Goal: Task Accomplishment & Management: Use online tool/utility

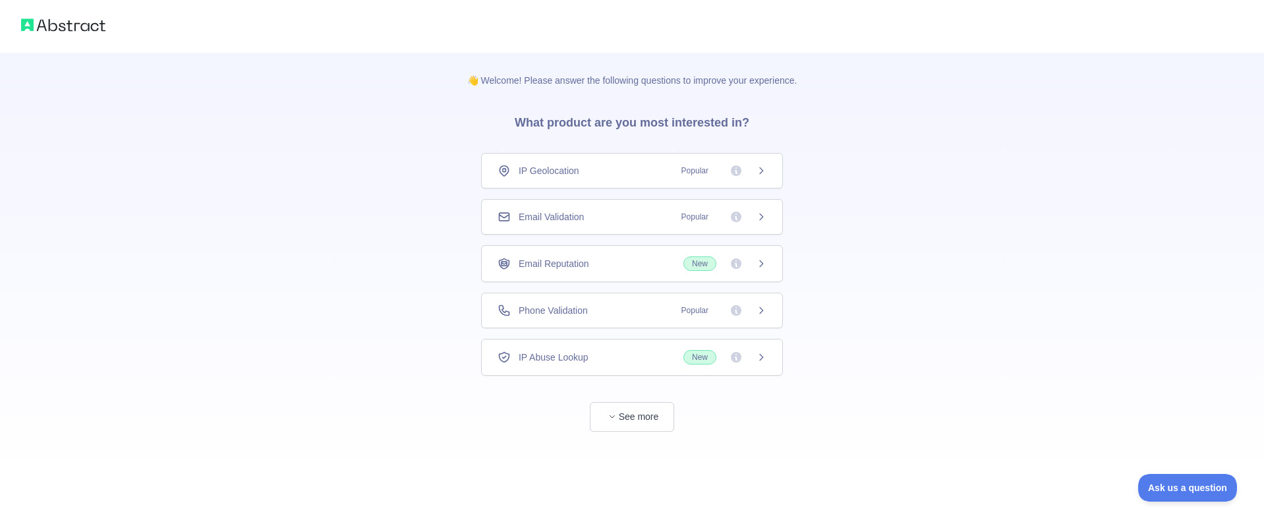
click at [608, 305] on div "Phone Validation Popular" at bounding box center [632, 310] width 269 height 13
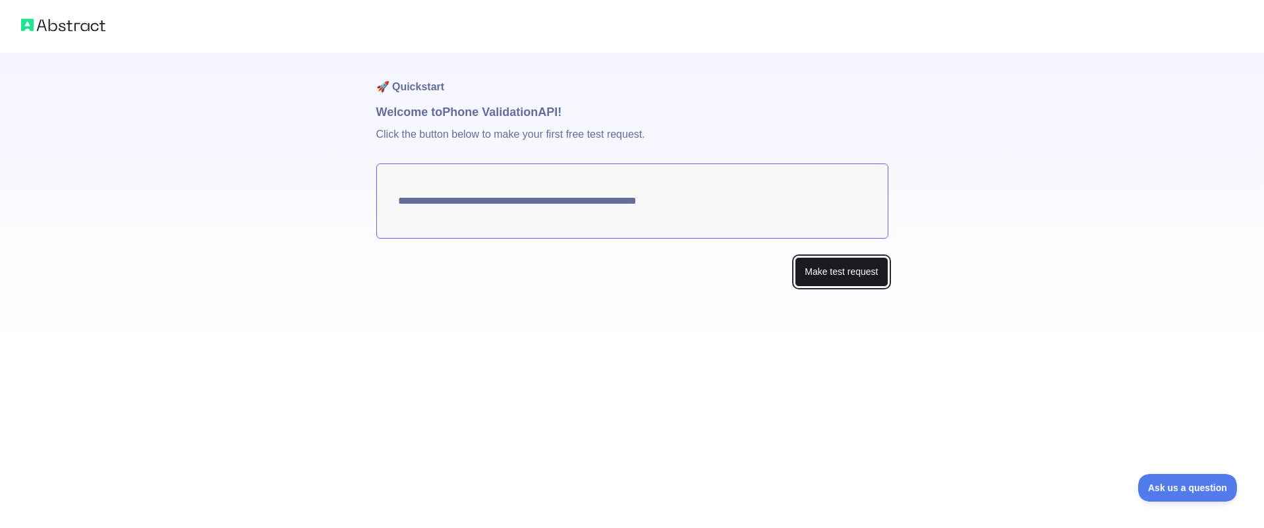
click at [826, 273] on button "Make test request" at bounding box center [841, 272] width 93 height 30
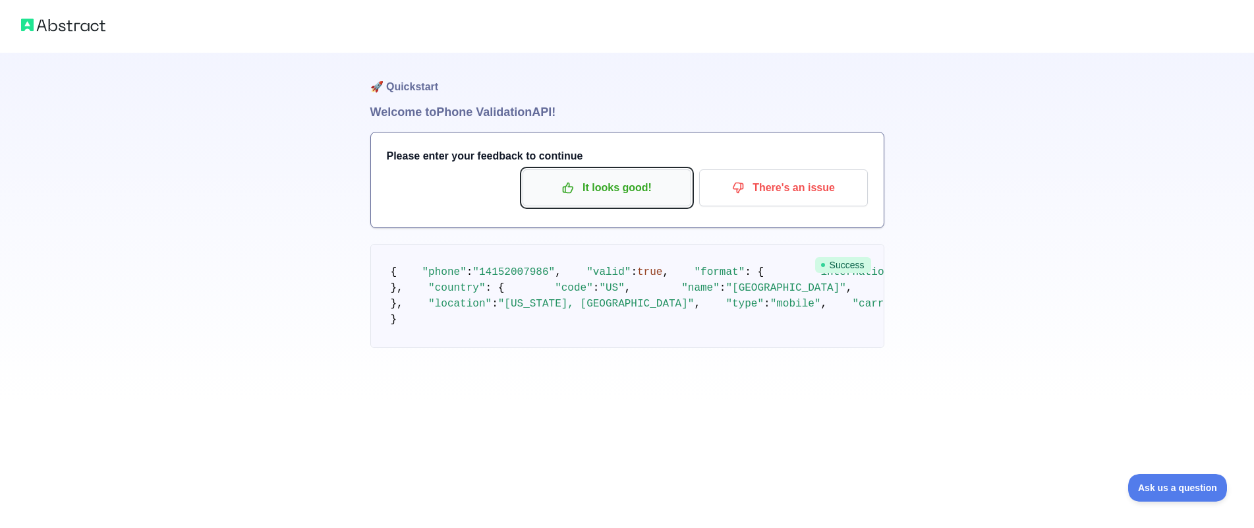
click at [608, 179] on p "It looks good!" at bounding box center [606, 188] width 149 height 22
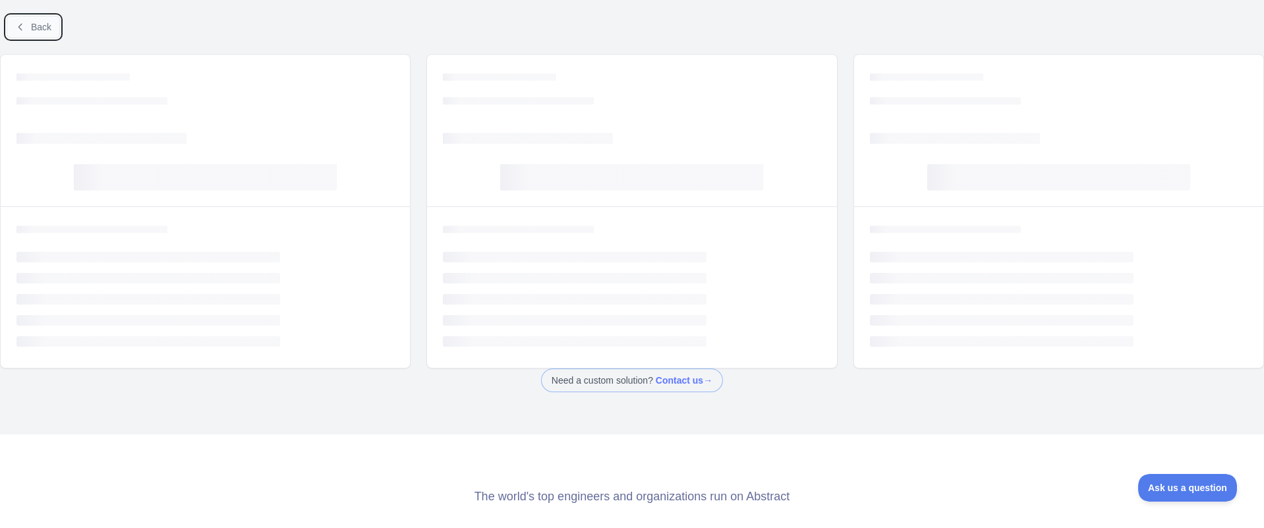
click at [34, 30] on span "Back" at bounding box center [41, 27] width 20 height 11
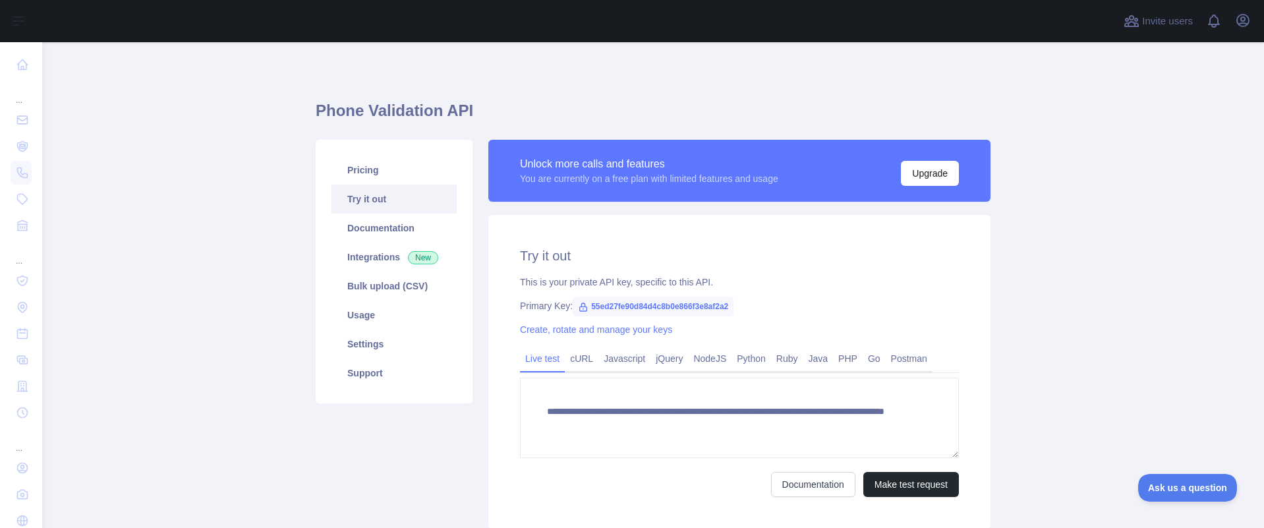
click at [642, 310] on span "55ed27fe90d84d4c8b0e866f3e8af2a2" at bounding box center [653, 307] width 161 height 20
copy span "55ed27fe90d84d4c8b0e866f3e8af2a2"
